Goal: Check status: Check status

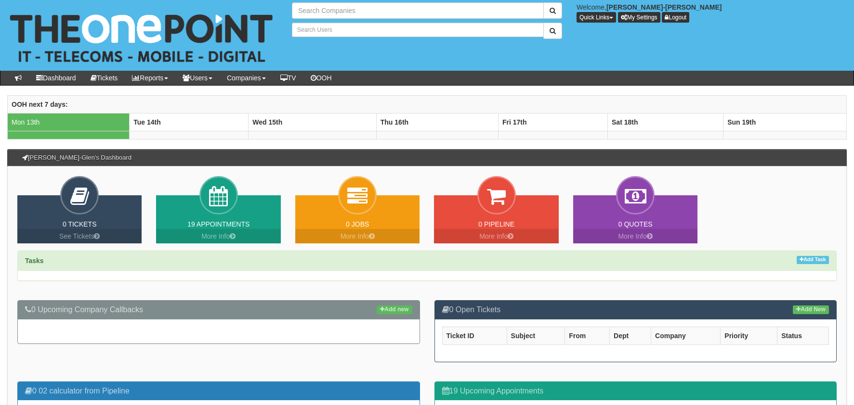
type input "Search Companies"
type input "Search Users"
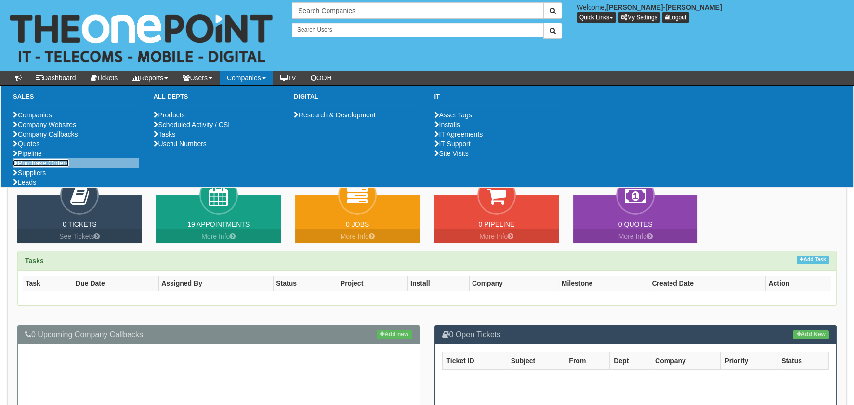
click at [53, 167] on link "Purchase Orders" at bounding box center [41, 163] width 56 height 8
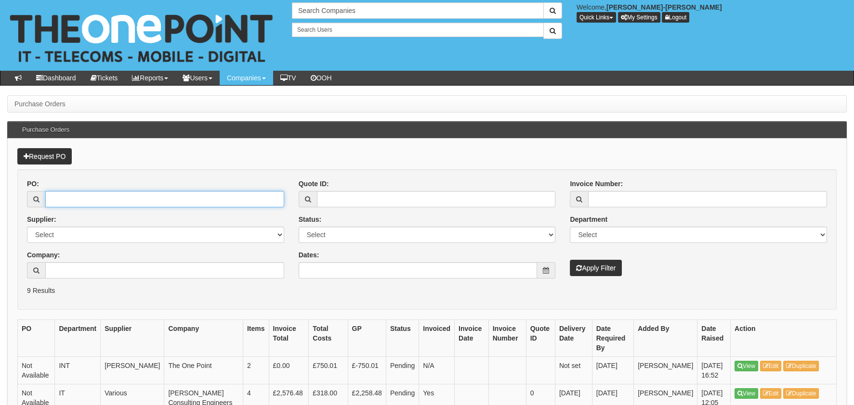
click at [125, 193] on input "PO:" at bounding box center [164, 199] width 239 height 16
type input "19666"
click at [570, 260] on button "Apply Filter" at bounding box center [596, 268] width 52 height 16
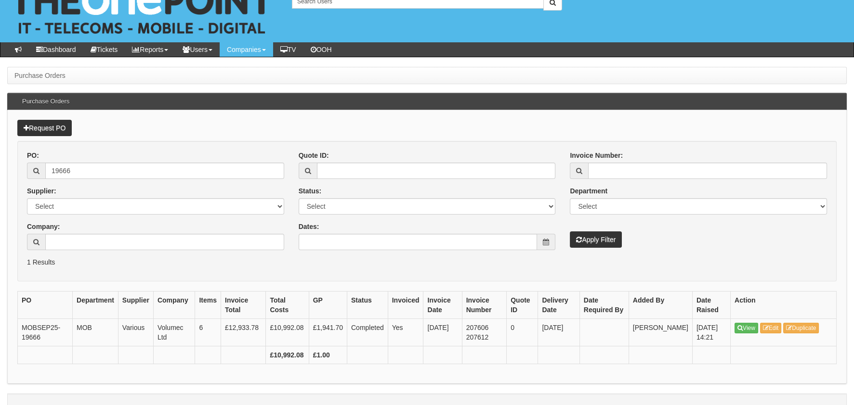
scroll to position [45, 0]
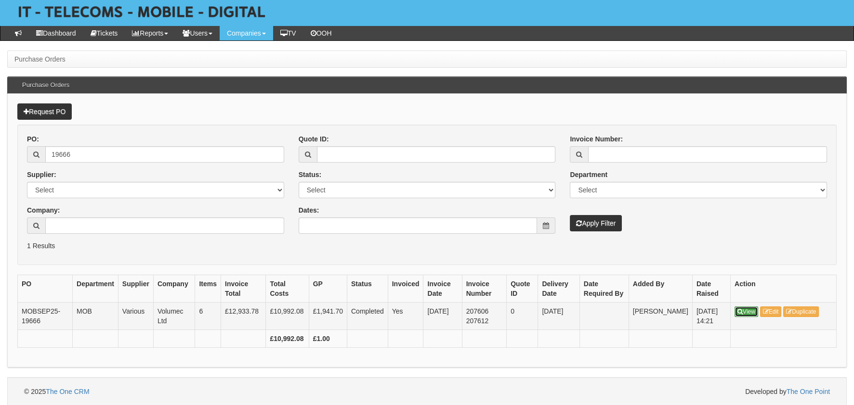
click at [755, 313] on link "View" at bounding box center [746, 312] width 24 height 11
